Goal: Transaction & Acquisition: Download file/media

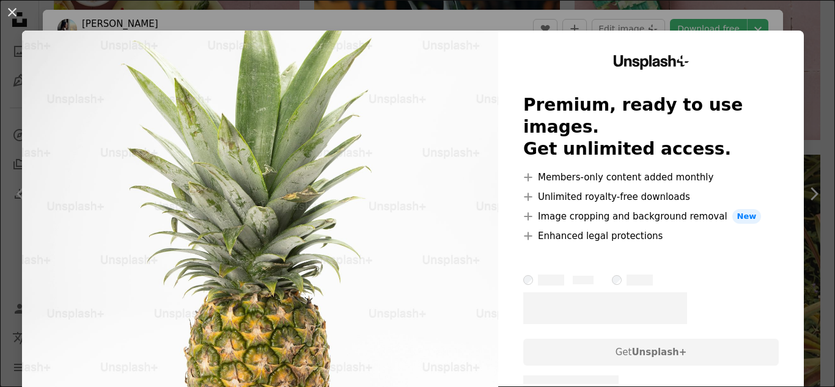
scroll to position [1161, 0]
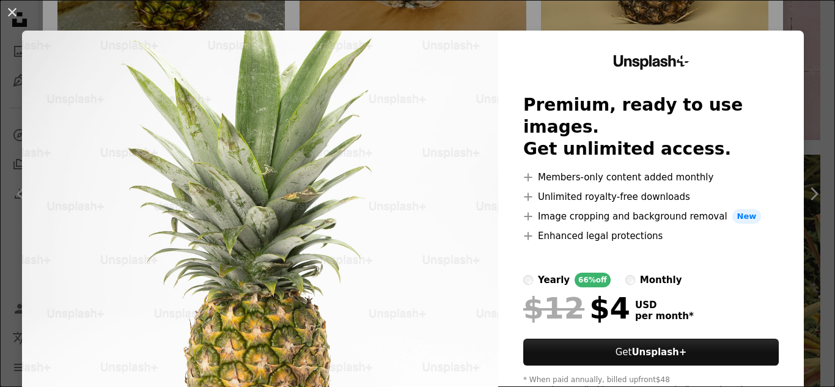
click at [779, 29] on div "An X shape Unsplash+ Premium, ready to use images. Get unlimited access. A plus…" at bounding box center [417, 193] width 835 height 387
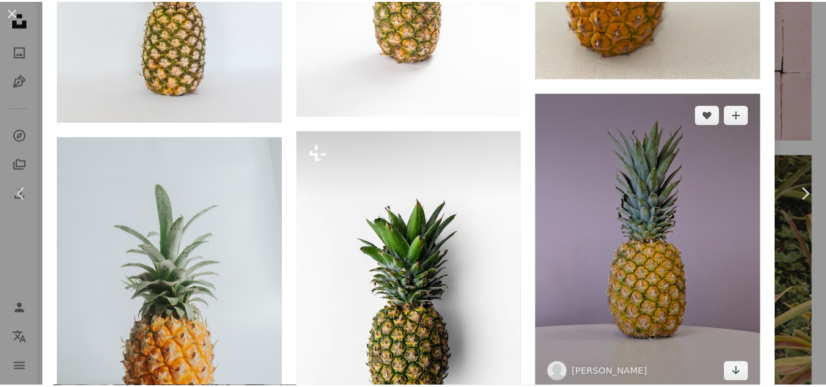
scroll to position [1467, 0]
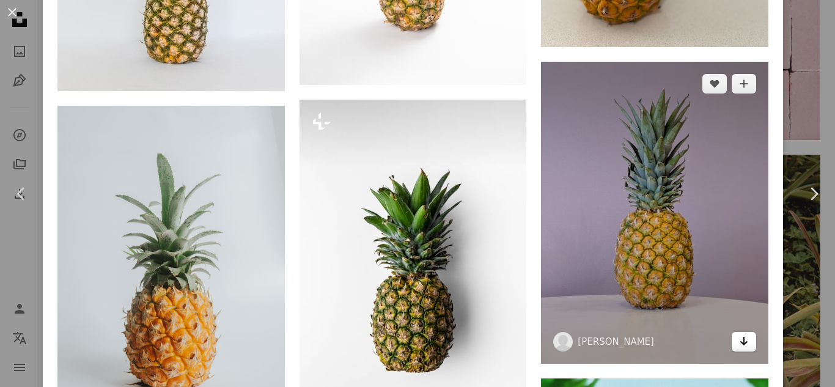
click at [740, 337] on icon "Download" at bounding box center [744, 341] width 8 height 9
